Goal: Contribute content: Contribute content

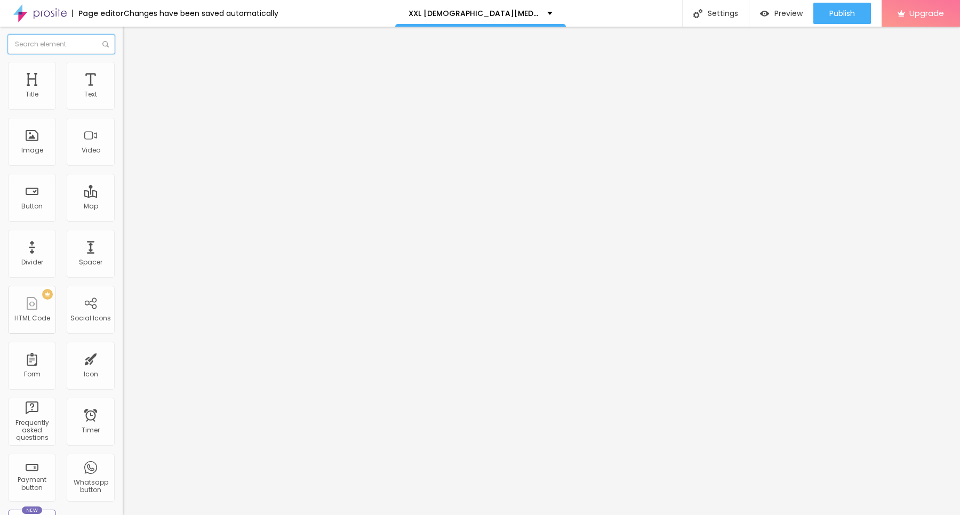
click at [103, 51] on input "text" at bounding box center [61, 44] width 107 height 19
click at [123, 97] on img at bounding box center [126, 93] width 7 height 7
click at [123, 107] on div at bounding box center [184, 102] width 123 height 9
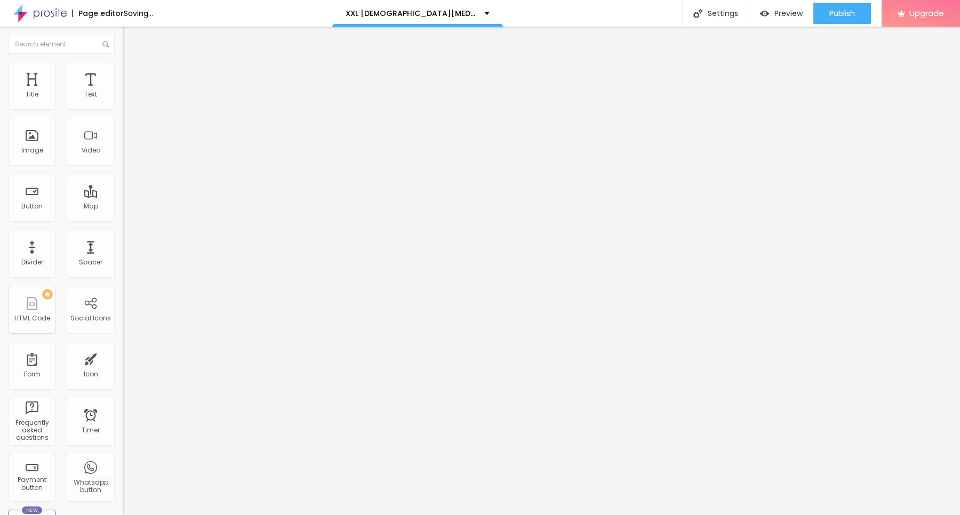
click at [123, 112] on div at bounding box center [184, 111] width 123 height 9
click at [123, 73] on li "Advanced" at bounding box center [184, 78] width 123 height 11
click at [123, 66] on li "Style" at bounding box center [184, 67] width 123 height 11
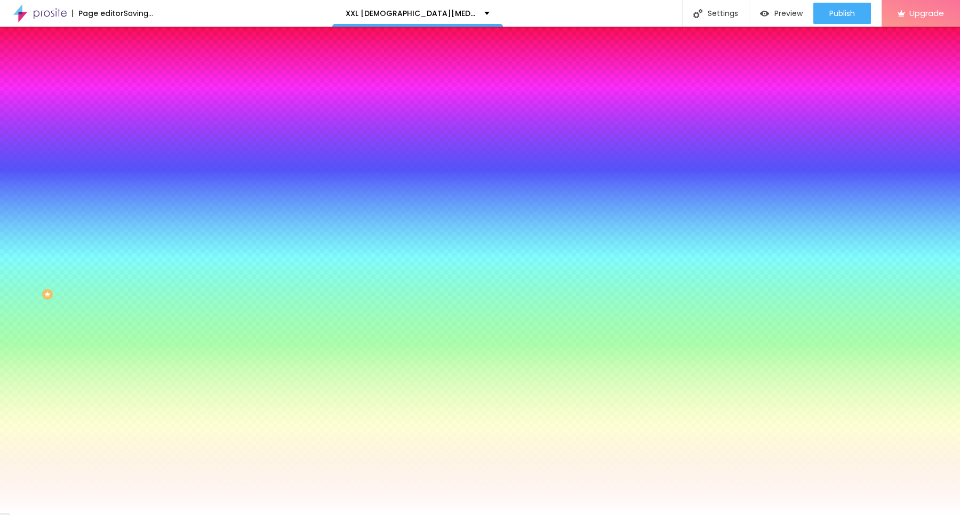
click at [123, 61] on img at bounding box center [128, 56] width 10 height 10
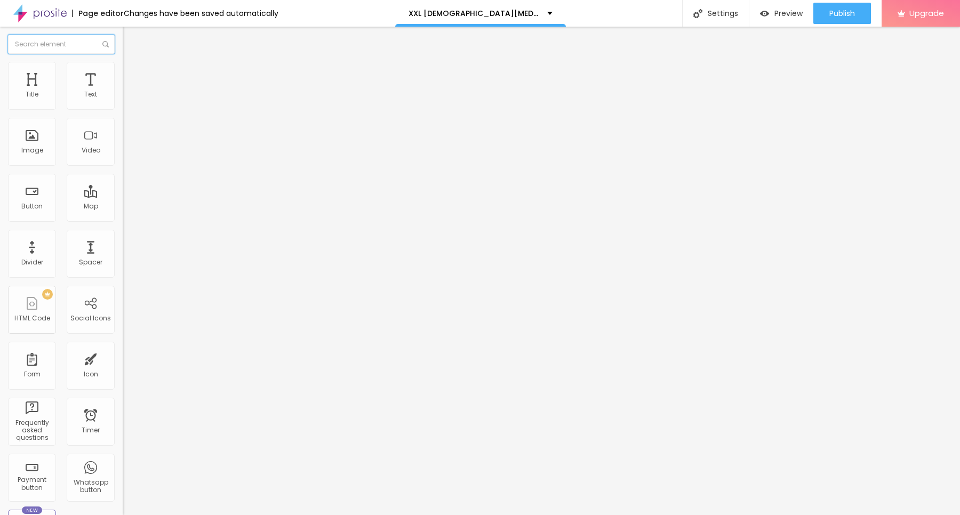
click at [22, 41] on input "text" at bounding box center [61, 44] width 107 height 19
paste input "design"
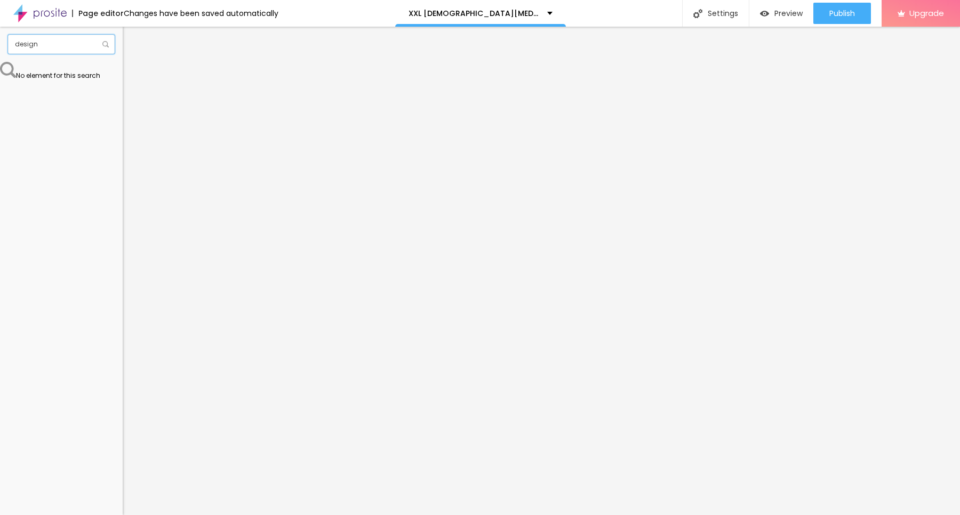
type input "design"
click at [65, 74] on div "No element for this search" at bounding box center [61, 70] width 123 height 17
click at [39, 9] on img at bounding box center [39, 13] width 53 height 27
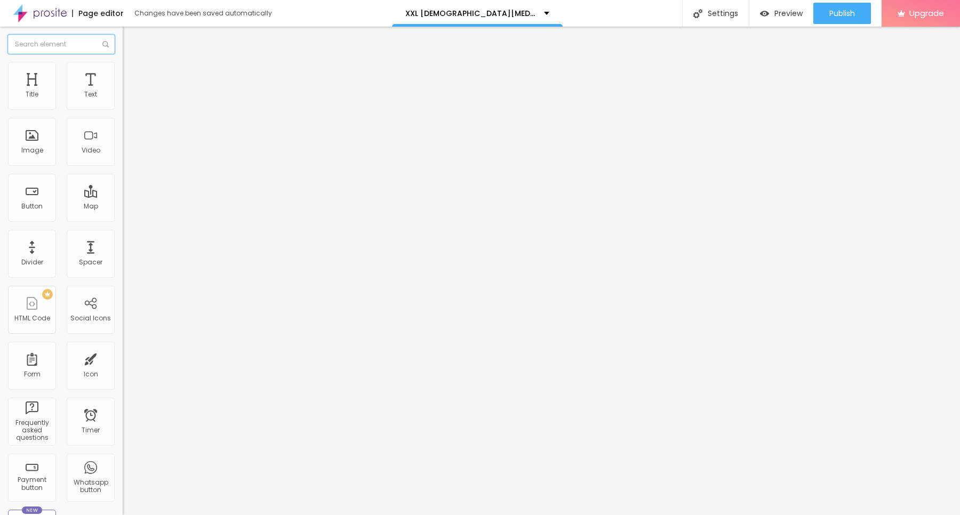
click at [84, 43] on input "text" at bounding box center [61, 44] width 107 height 19
click at [78, 38] on input "text" at bounding box center [61, 44] width 107 height 19
click at [75, 44] on input "text" at bounding box center [61, 44] width 107 height 19
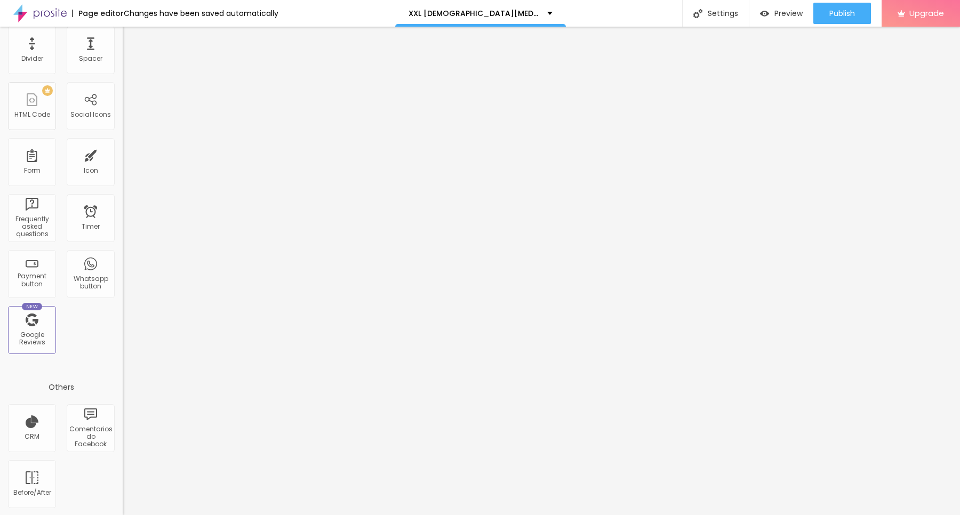
scroll to position [204, 0]
click at [77, 51] on div "Spacer" at bounding box center [91, 50] width 48 height 48
click at [38, 482] on div "Before/After" at bounding box center [32, 484] width 48 height 48
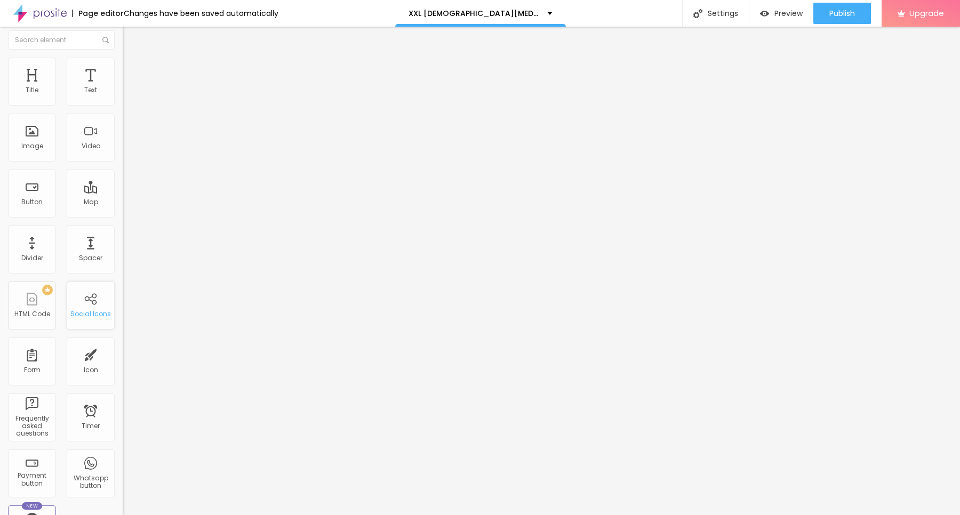
scroll to position [0, 0]
click at [111, 14] on div "Page editor" at bounding box center [98, 13] width 52 height 7
click at [35, 19] on img at bounding box center [39, 13] width 53 height 27
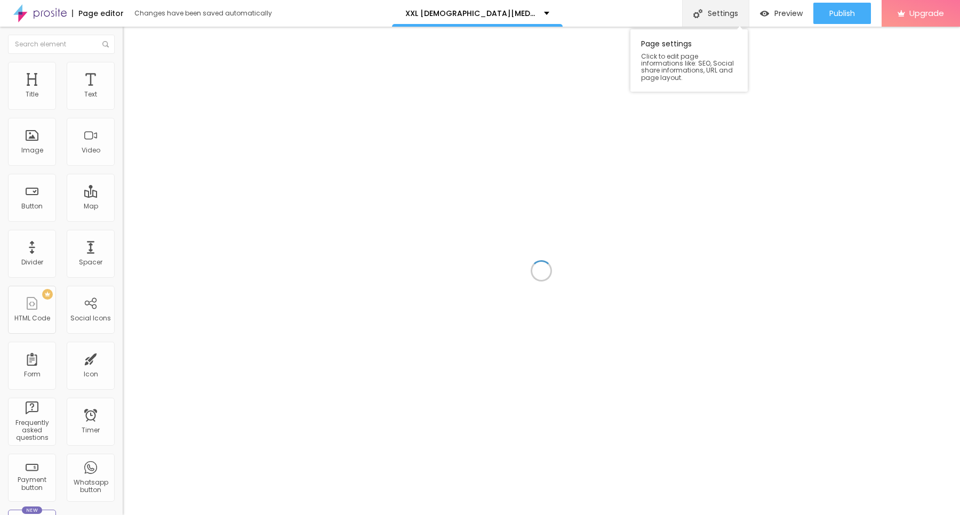
click at [711, 8] on div "Settings" at bounding box center [715, 13] width 67 height 27
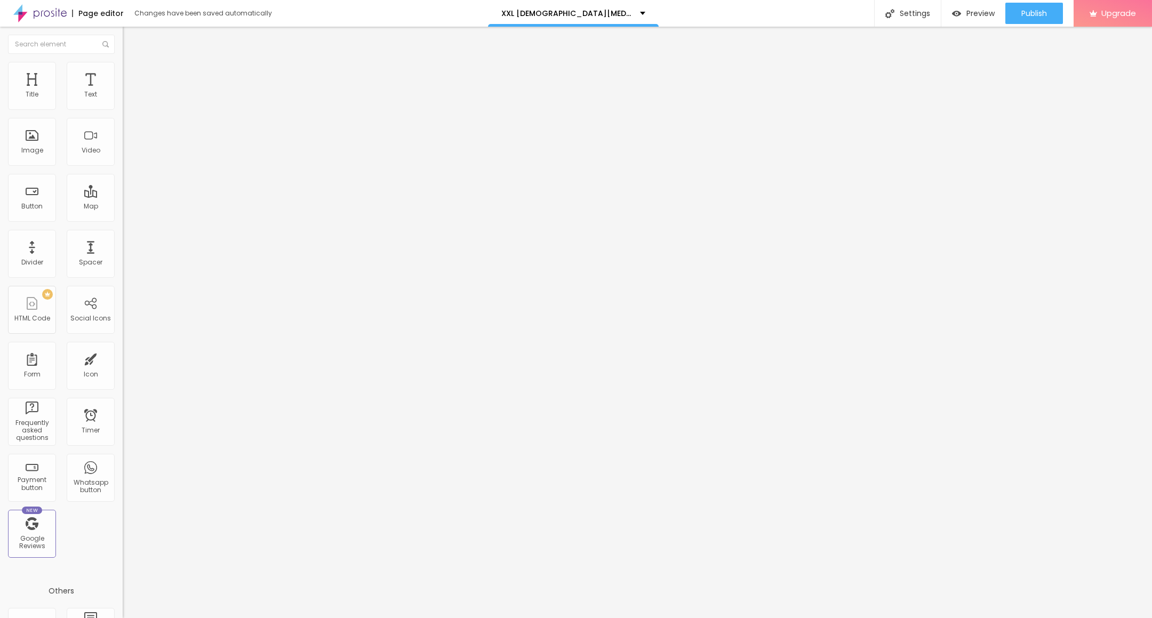
click at [123, 34] on button "Edit Text" at bounding box center [184, 39] width 123 height 25
click at [131, 45] on div "Edit Comentarios do Facebook" at bounding box center [184, 43] width 107 height 17
click at [565, 13] on p "XXL Male Enhancement Gummies ZA Gives You More Energy" at bounding box center [566, 13] width 131 height 7
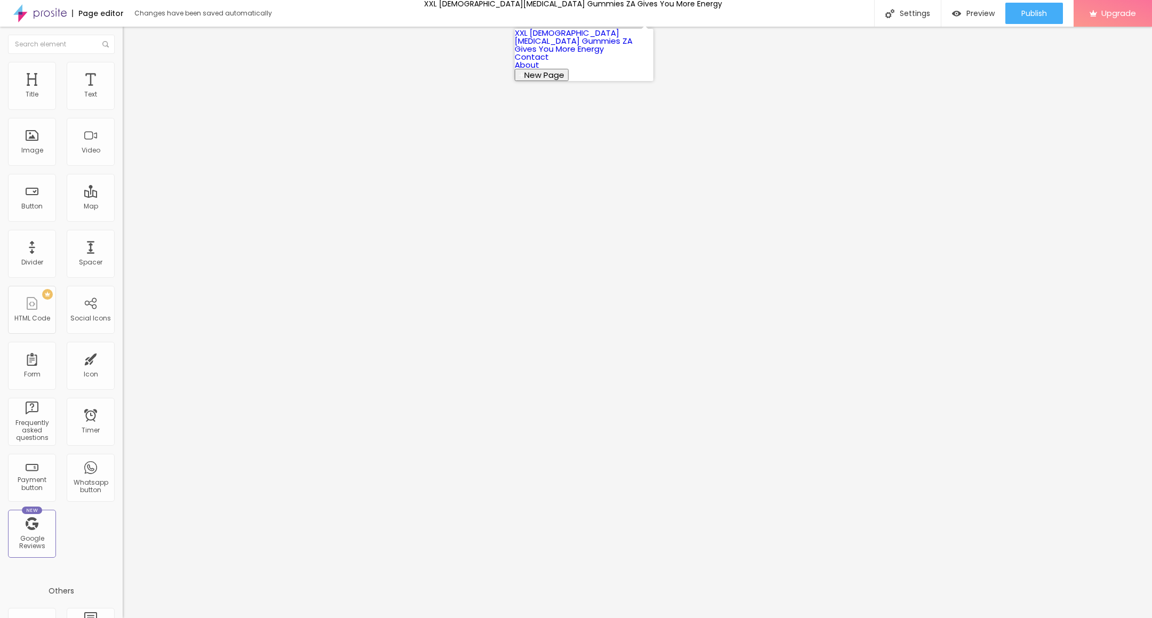
click at [544, 81] on button "New Page" at bounding box center [542, 75] width 54 height 12
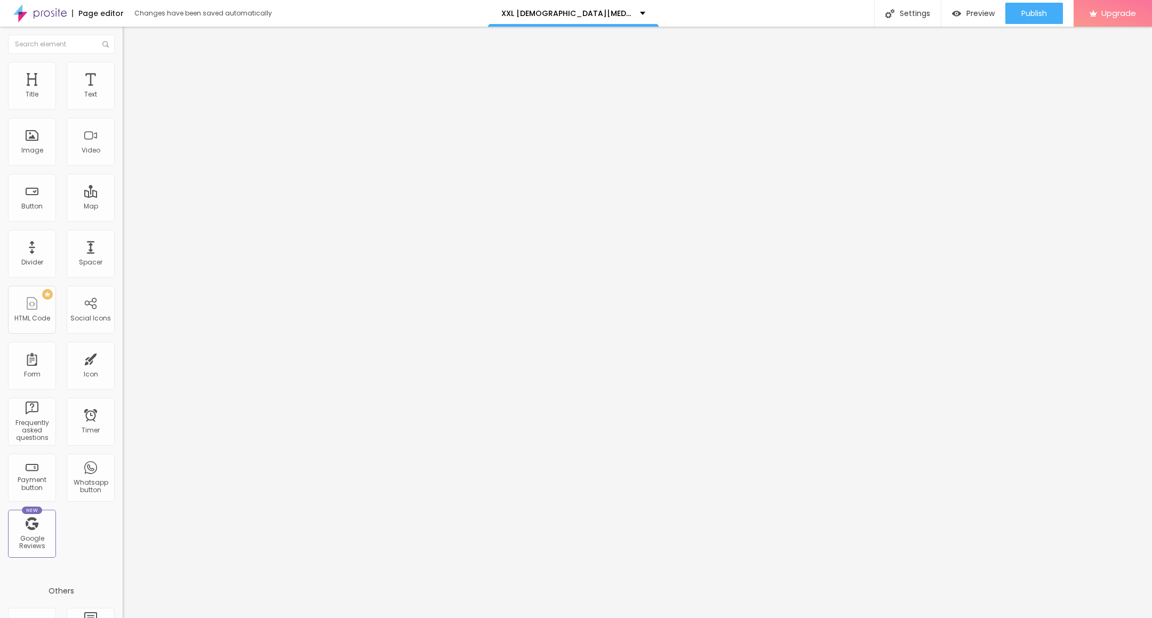
click at [893, 16] on img at bounding box center [889, 13] width 9 height 9
click at [768, 515] on div at bounding box center [576, 630] width 1152 height 10
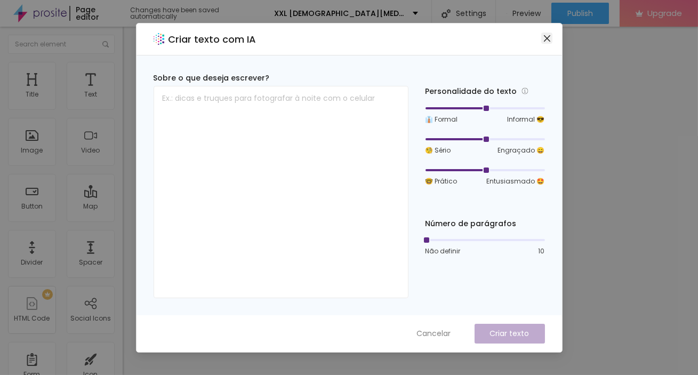
click at [544, 37] on icon "close" at bounding box center [547, 38] width 9 height 9
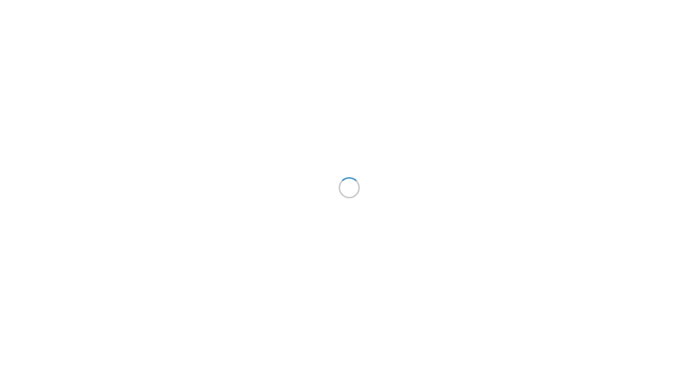
click at [91, 13] on div at bounding box center [349, 187] width 698 height 375
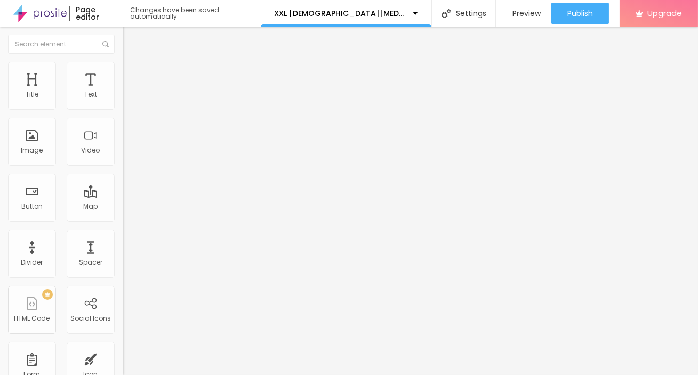
click at [95, 16] on div "Page editor" at bounding box center [94, 13] width 50 height 15
click at [76, 9] on div "Page editor" at bounding box center [94, 13] width 50 height 15
click at [66, 10] on img at bounding box center [39, 13] width 53 height 27
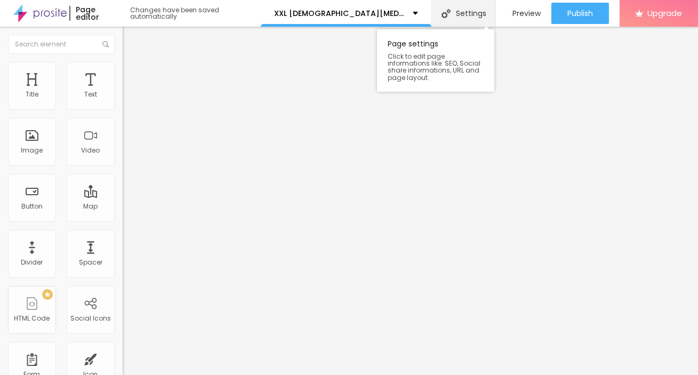
click at [468, 7] on div "Settings" at bounding box center [463, 13] width 64 height 27
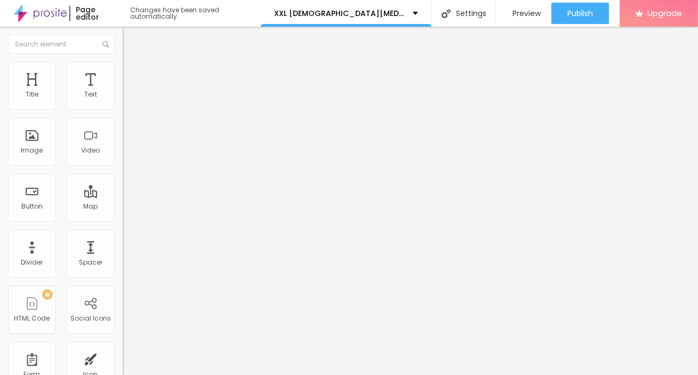
click at [131, 36] on img "button" at bounding box center [135, 39] width 9 height 9
click at [39, 16] on img at bounding box center [39, 13] width 53 height 27
click at [36, 143] on div "Image" at bounding box center [32, 142] width 48 height 48
click at [123, 92] on span "Change image" at bounding box center [151, 87] width 57 height 9
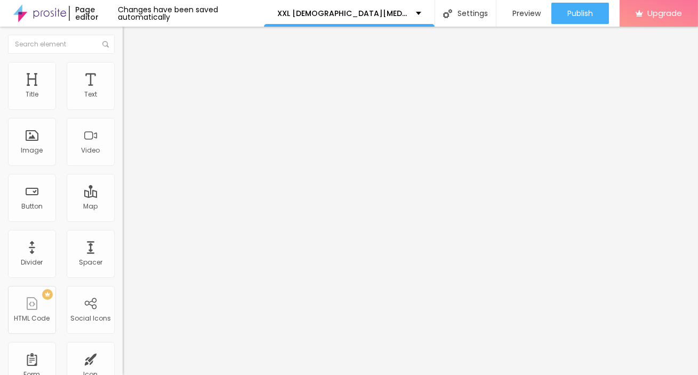
drag, startPoint x: 101, startPoint y: 146, endPoint x: 117, endPoint y: 148, distance: 16.1
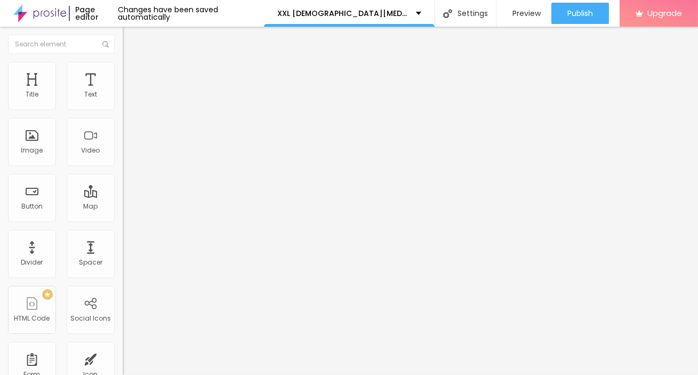
click at [123, 228] on div "URL https://" at bounding box center [184, 215] width 123 height 26
click at [123, 219] on input "https://" at bounding box center [187, 213] width 128 height 11
paste input "nutra4health.com/XXL-Male-Enhancement-Gummies-ZA"
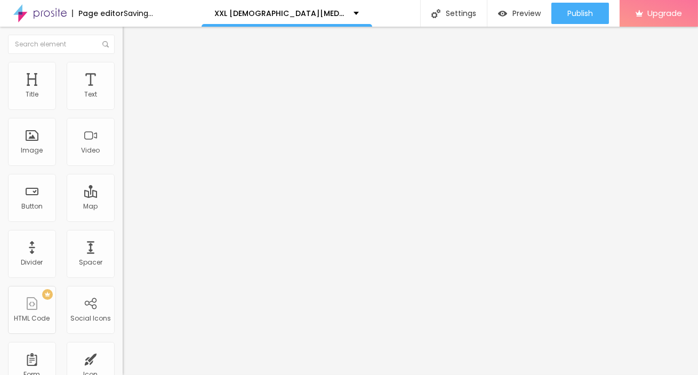
click at [123, 219] on input "https://nutra4health.com/XXL-Male-Enhancement-Gummies-ZA" at bounding box center [187, 213] width 128 height 11
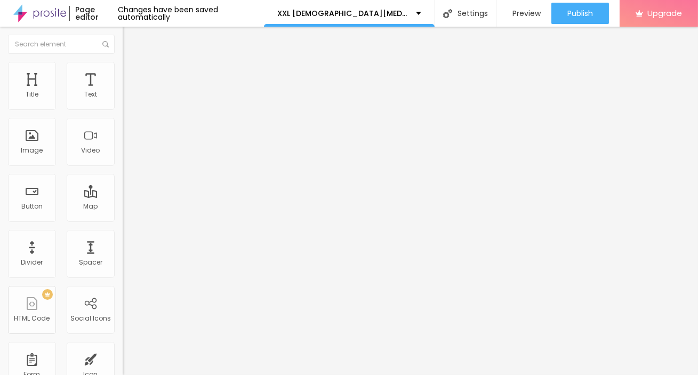
type input "https://nutra4health.com/XXL-Male-Enhancement-Gummies-ZA"
click at [123, 244] on div "Open in new tab" at bounding box center [184, 240] width 123 height 5
click at [123, 208] on div "URL" at bounding box center [184, 205] width 123 height 6
click at [123, 219] on input "https://nutra4health.com/XXL-Male-Enhancement-Gummies-ZA" at bounding box center [187, 213] width 128 height 11
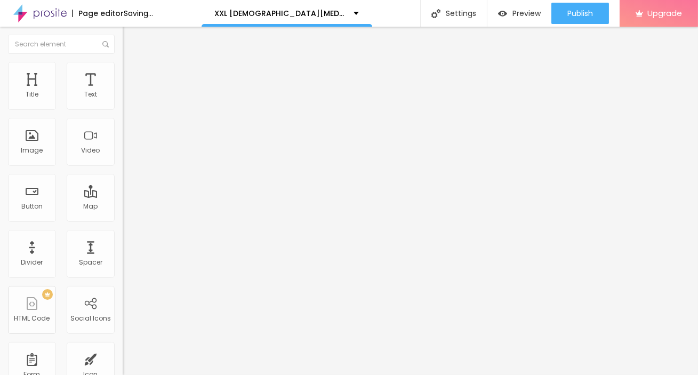
click at [123, 219] on input "https://nutra4health.com/XXL-Male-Enhancement-Gummies-ZA" at bounding box center [187, 213] width 128 height 11
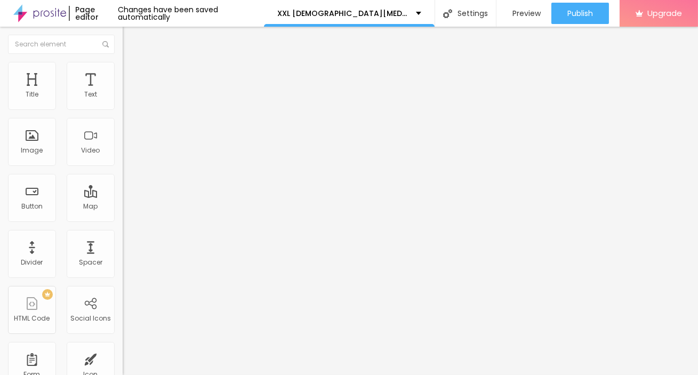
click at [123, 237] on div "Open in new tab" at bounding box center [184, 234] width 123 height 5
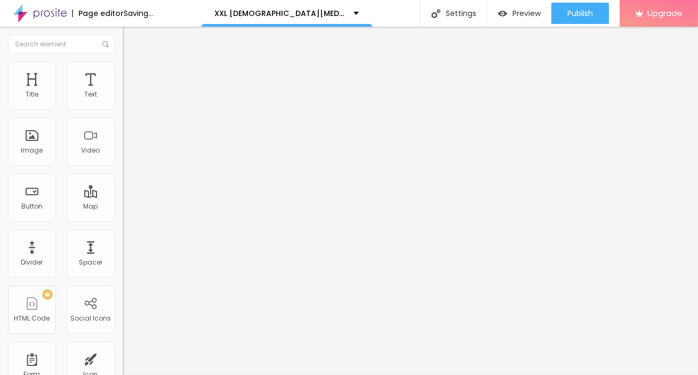
click at [123, 108] on input "text" at bounding box center [187, 102] width 128 height 11
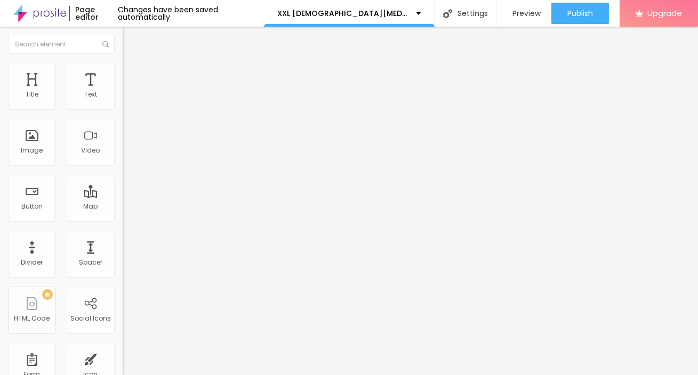
click at [123, 97] on div "Image description (Alt)" at bounding box center [184, 94] width 123 height 6
click at [123, 62] on li "Style" at bounding box center [184, 67] width 123 height 11
type input "65"
click at [123, 109] on input "range" at bounding box center [157, 105] width 69 height 9
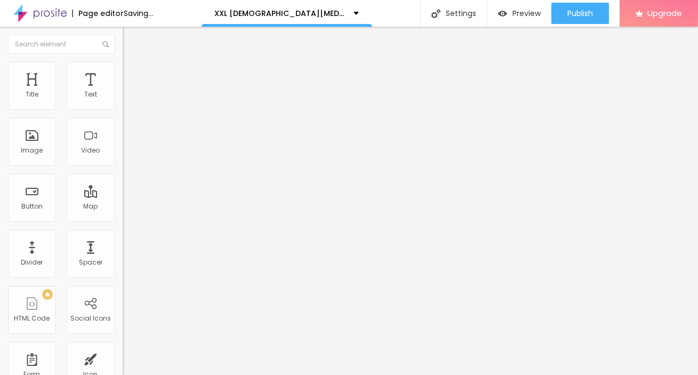
drag, startPoint x: 117, startPoint y: 111, endPoint x: 107, endPoint y: 111, distance: 10.7
click at [123, 111] on div "Size 65 px % 0 Border radius Shadow DISABLED Reset to default" at bounding box center [184, 190] width 123 height 214
type input "95"
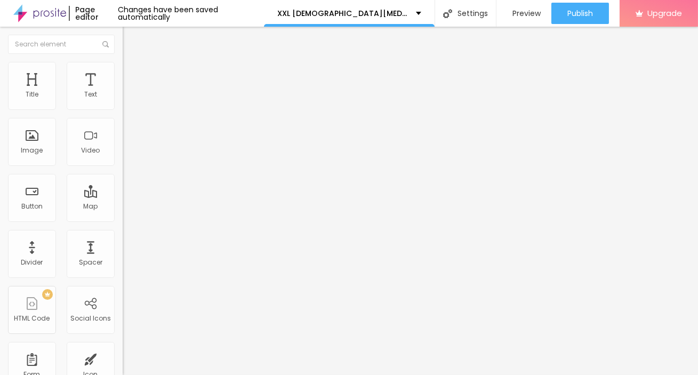
type input "95"
click at [123, 109] on input "range" at bounding box center [157, 105] width 69 height 9
type input "100"
drag, startPoint x: 112, startPoint y: 113, endPoint x: 122, endPoint y: 114, distance: 9.6
type input "100"
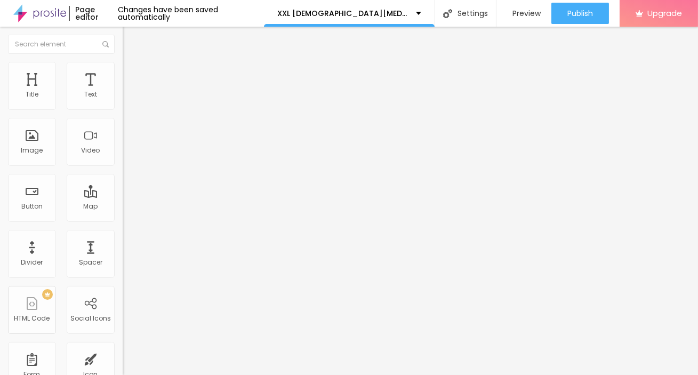
click at [123, 109] on input "range" at bounding box center [157, 105] width 69 height 9
click at [128, 289] on icon "button" at bounding box center [130, 291] width 4 height 4
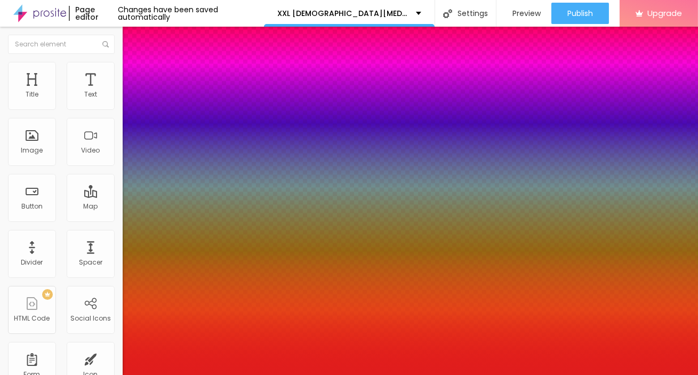
click at [168, 247] on div at bounding box center [349, 187] width 698 height 375
type input "#FF0000"
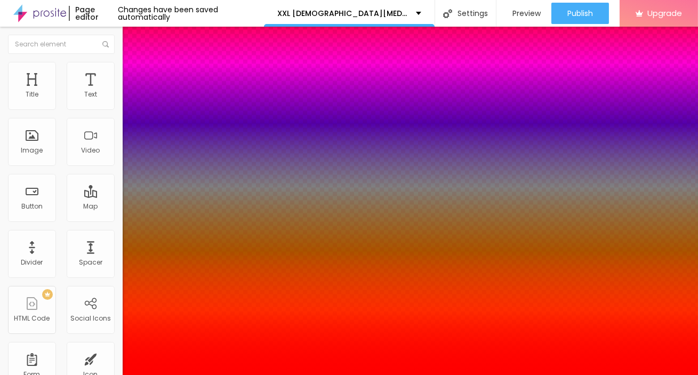
drag, startPoint x: 167, startPoint y: 247, endPoint x: 197, endPoint y: 233, distance: 32.9
type input "3"
type input "-7"
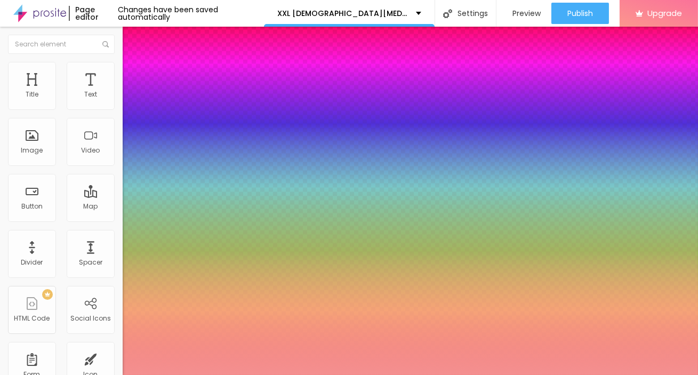
type input "#F4F4F4"
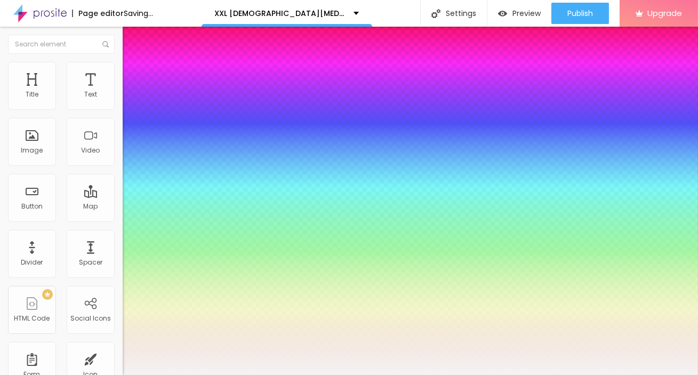
drag, startPoint x: 166, startPoint y: 247, endPoint x: 56, endPoint y: 242, distance: 110.0
click at [56, 242] on body "Page editor Saving... XXL Male Enhancement Gummies ZA Gives You More Energy Set…" at bounding box center [349, 187] width 698 height 375
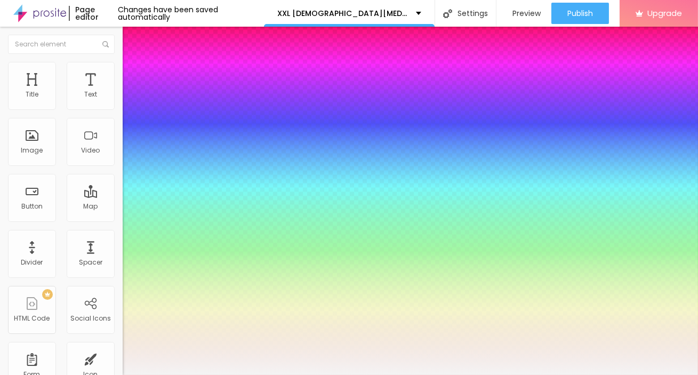
click at [62, 374] on div at bounding box center [349, 375] width 698 height 0
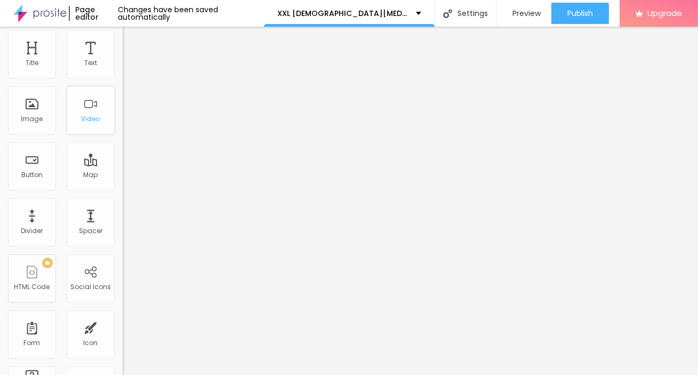
scroll to position [48, 0]
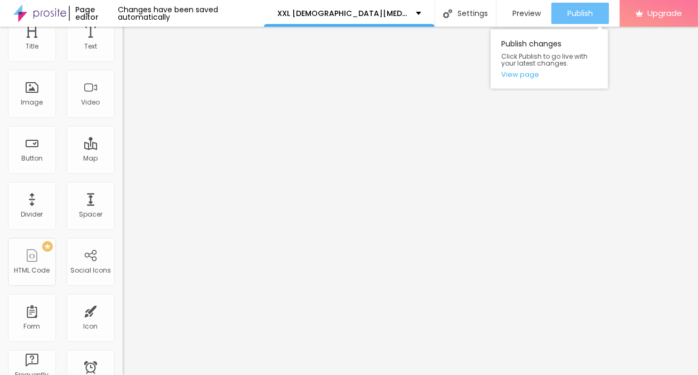
click at [587, 14] on span "Publish" at bounding box center [580, 13] width 26 height 9
click at [515, 75] on link "View page" at bounding box center [549, 74] width 96 height 7
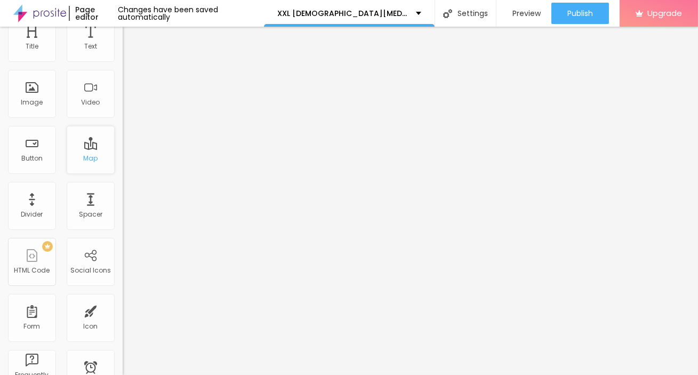
scroll to position [0, 0]
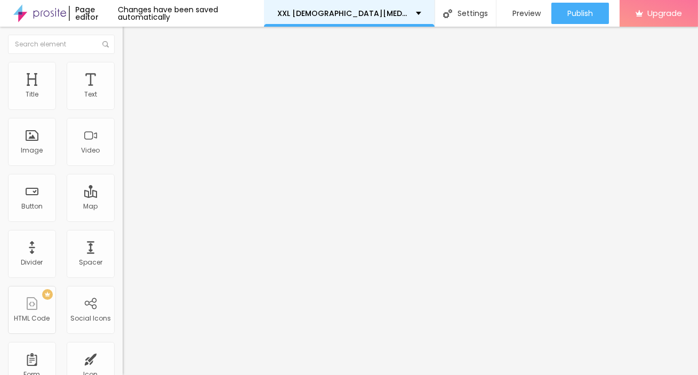
click at [397, 10] on p "XXL Male Enhancement Gummies ZA Gives You More Energy" at bounding box center [342, 13] width 131 height 7
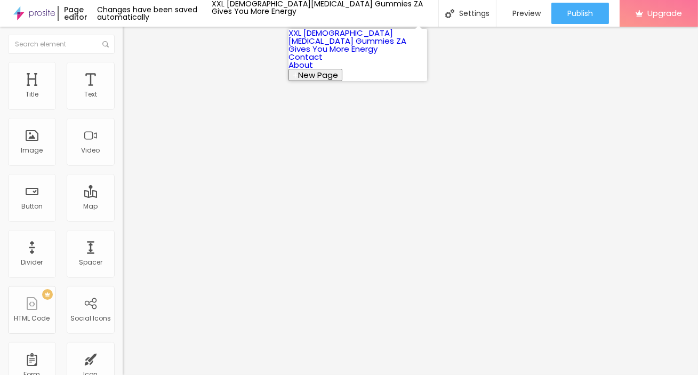
click at [313, 70] on link "About" at bounding box center [301, 64] width 25 height 11
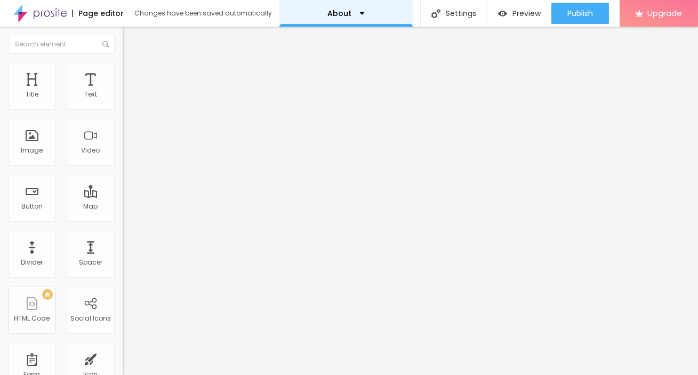
click at [354, 18] on div "About" at bounding box center [345, 13] width 133 height 27
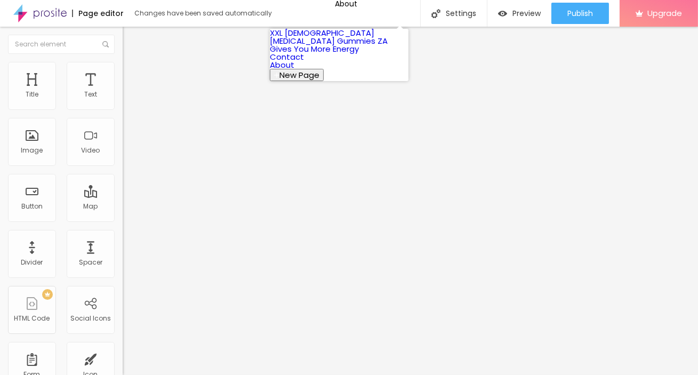
click at [316, 45] on link "XXL [DEMOGRAPHIC_DATA][MEDICAL_DATA] Gummies ZA Gives You More Energy" at bounding box center [329, 40] width 118 height 27
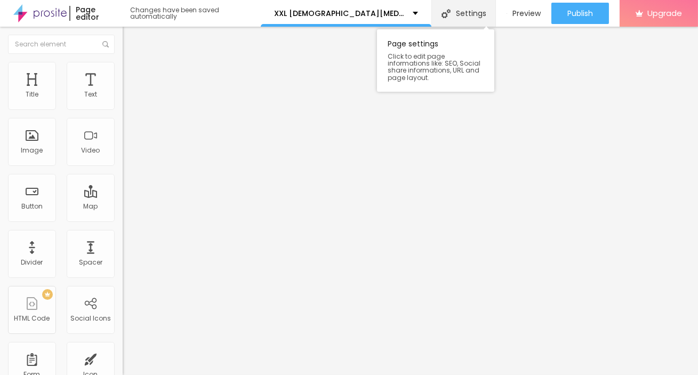
click at [444, 9] on img at bounding box center [446, 13] width 9 height 9
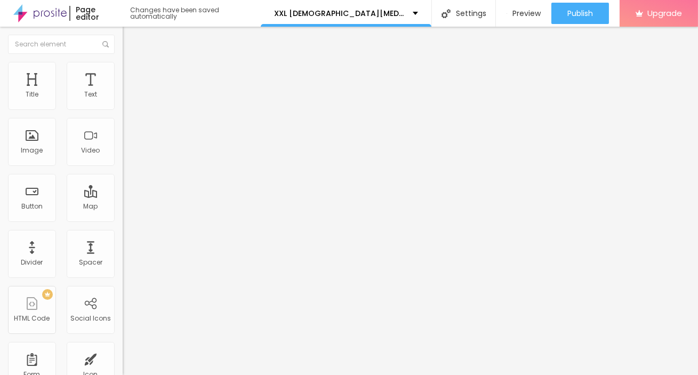
click at [54, 14] on img at bounding box center [39, 13] width 53 height 27
